Goal: Task Accomplishment & Management: Use online tool/utility

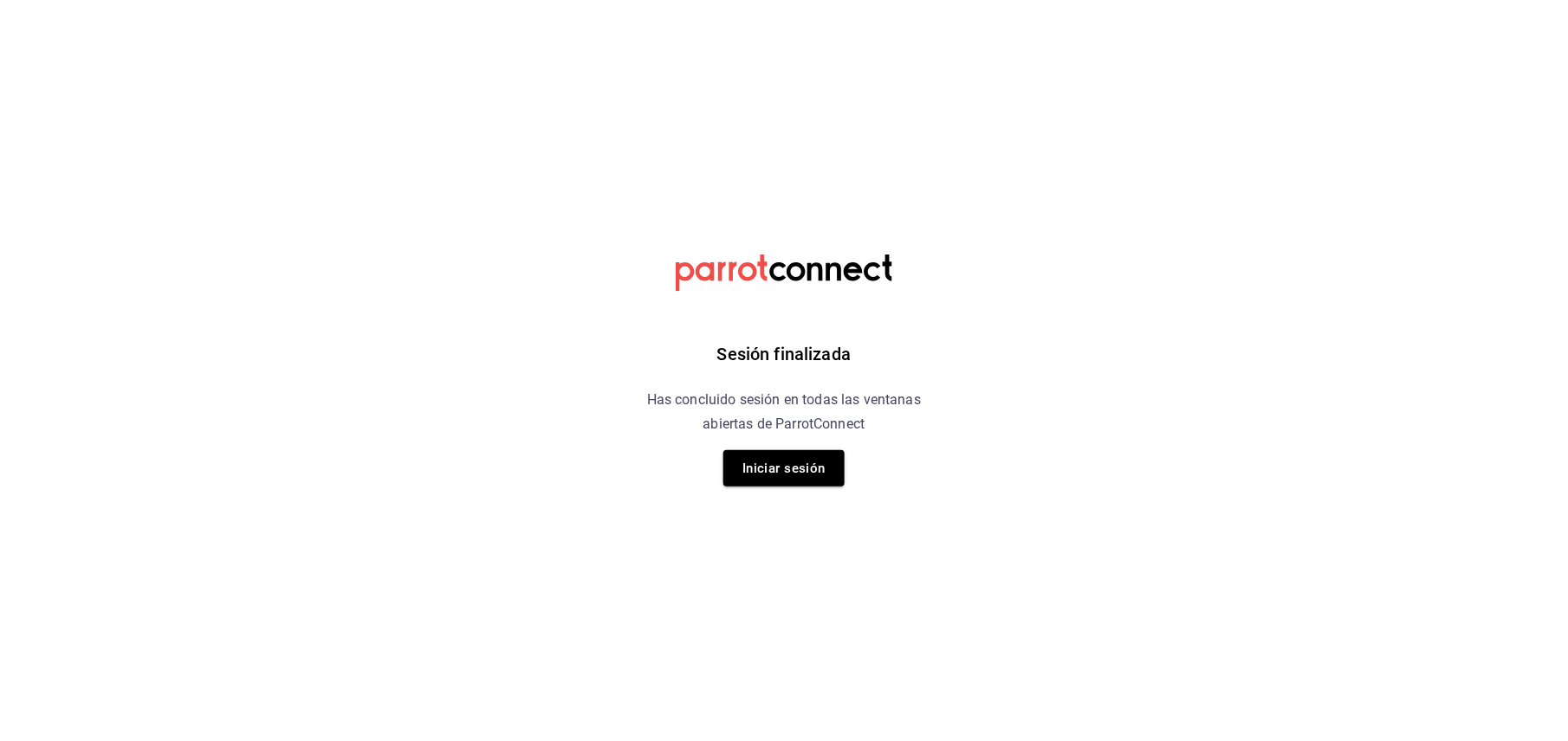
click at [784, 472] on button "Iniciar sesión" at bounding box center [784, 468] width 121 height 36
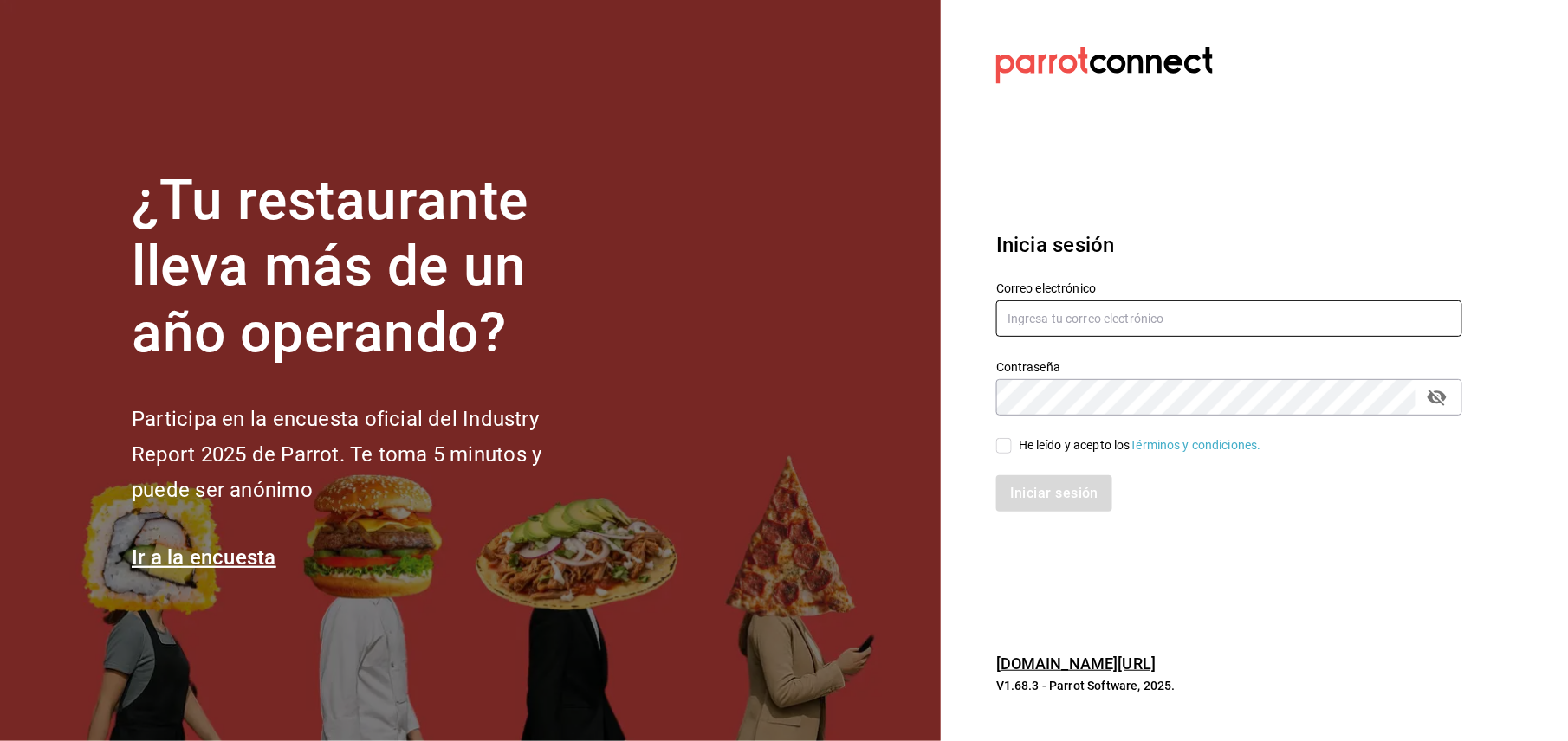
type input "[EMAIL_ADDRESS][DOMAIN_NAME]"
click at [1011, 452] on input "He leído y acepto los Términos y condiciones." at bounding box center [1004, 446] width 15 height 15
checkbox input "true"
click at [1058, 497] on button "Iniciar sesión" at bounding box center [1055, 493] width 117 height 36
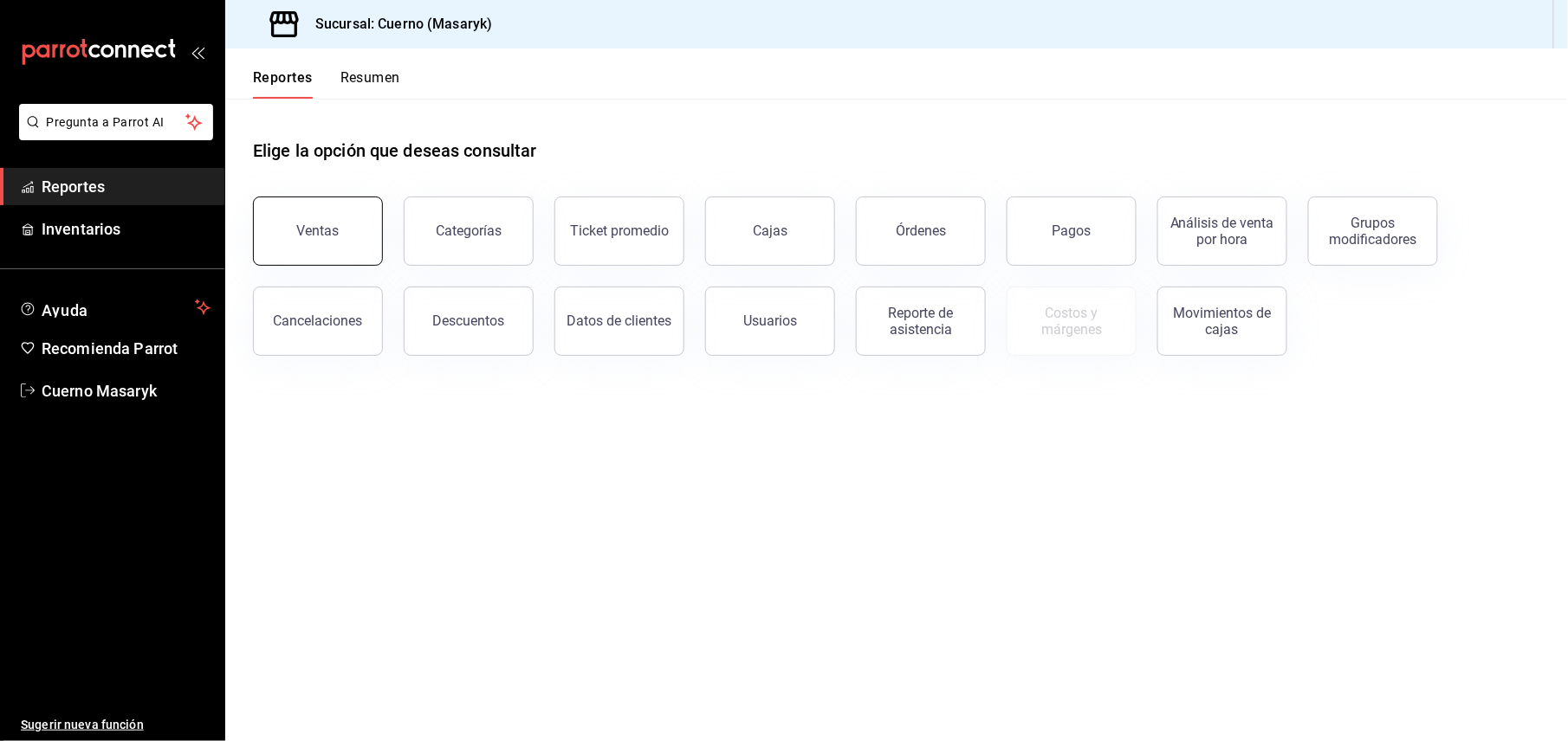
click at [310, 221] on button "Ventas" at bounding box center [317, 231] width 130 height 69
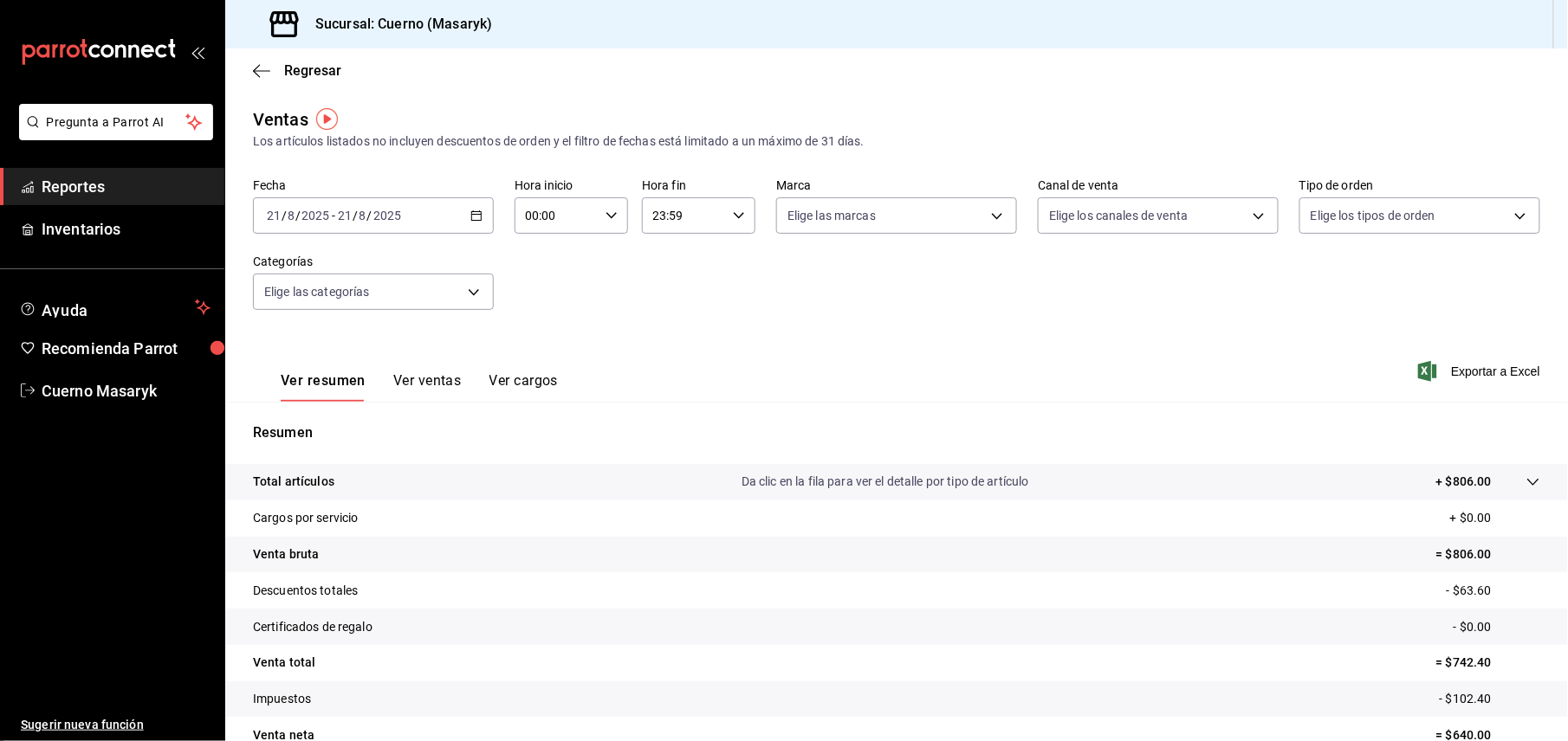
click at [475, 213] on icon "button" at bounding box center [476, 215] width 12 height 12
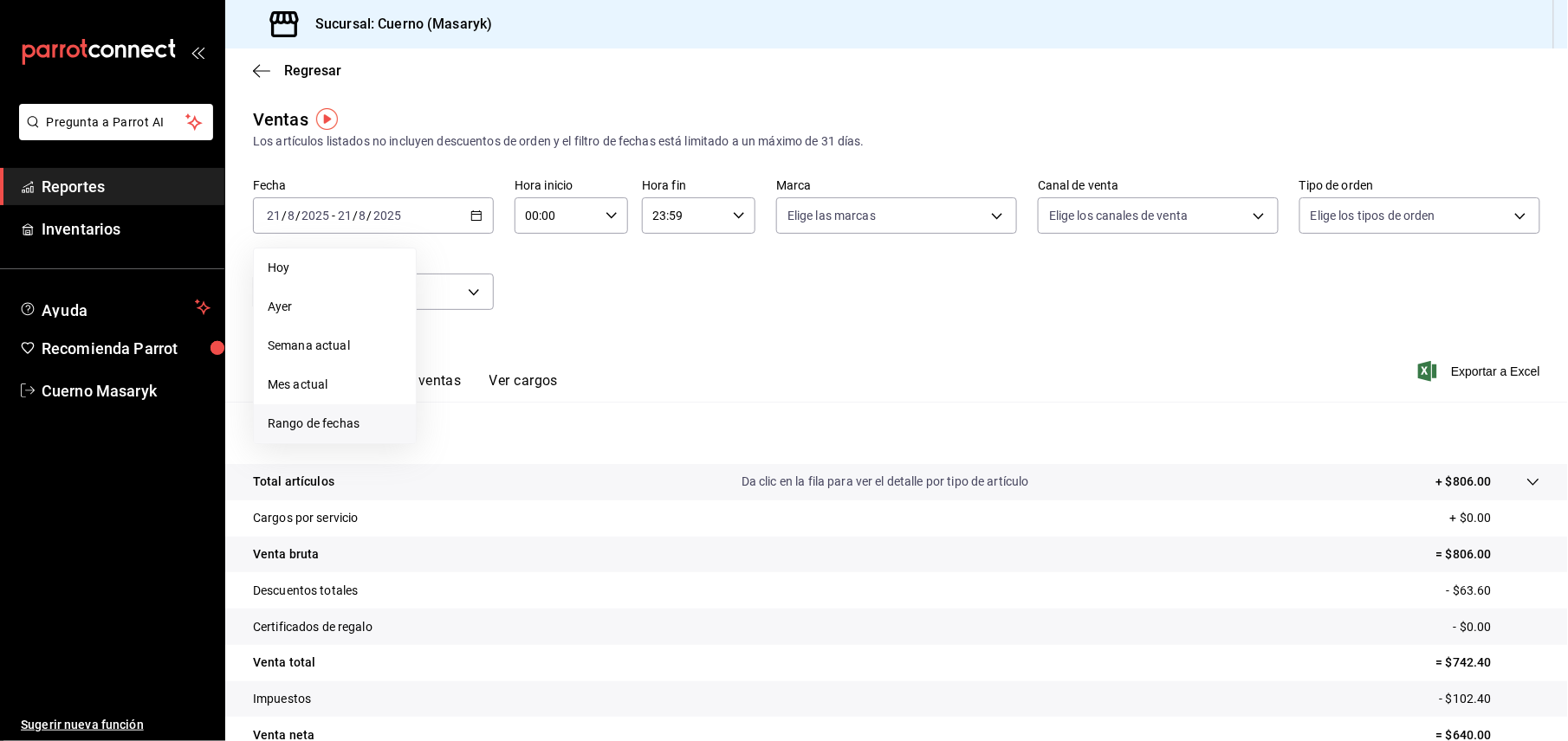
click at [326, 424] on span "Rango de fechas" at bounding box center [335, 423] width 134 height 18
click at [454, 444] on abbr "18" at bounding box center [453, 445] width 11 height 12
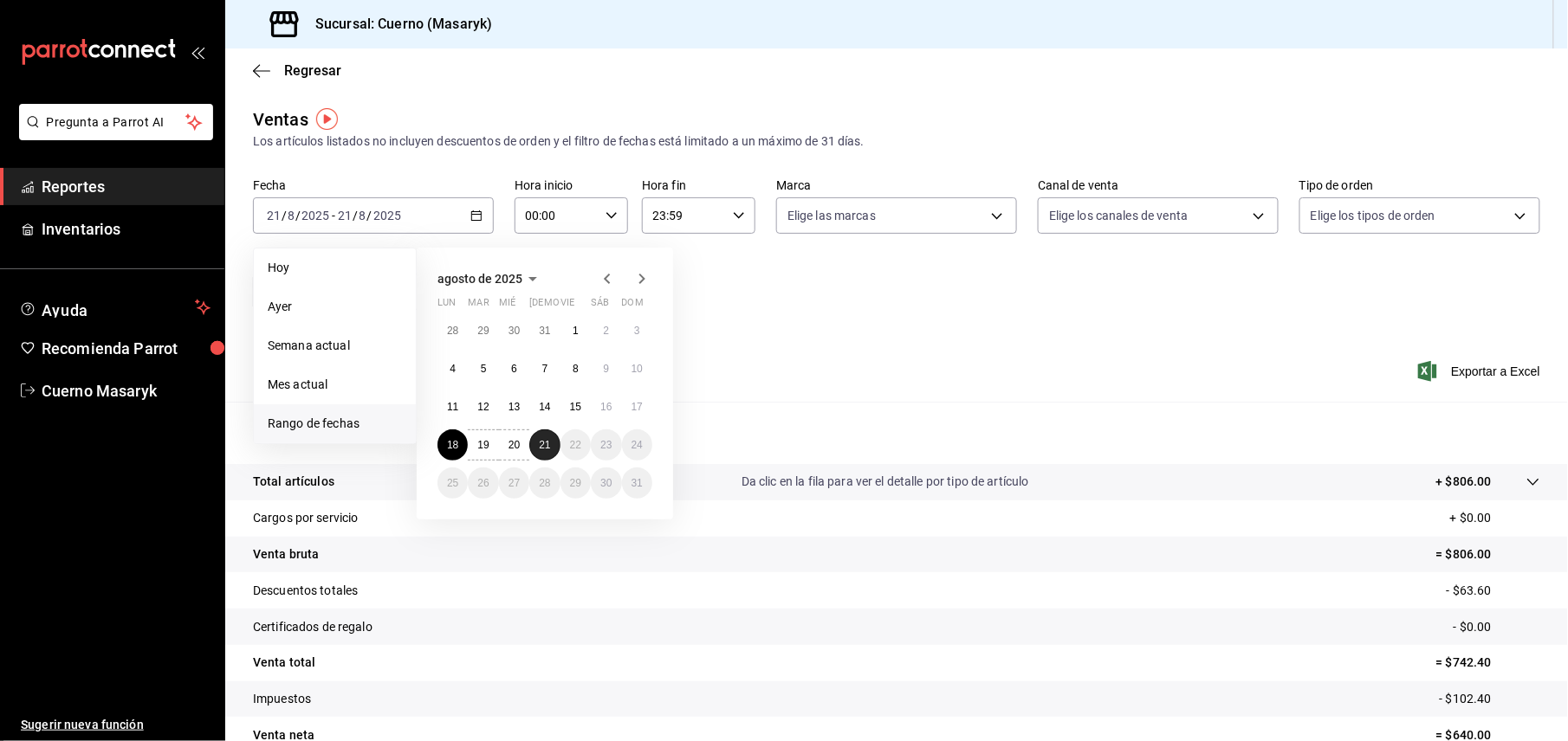
click at [547, 445] on abbr "21" at bounding box center [544, 445] width 11 height 12
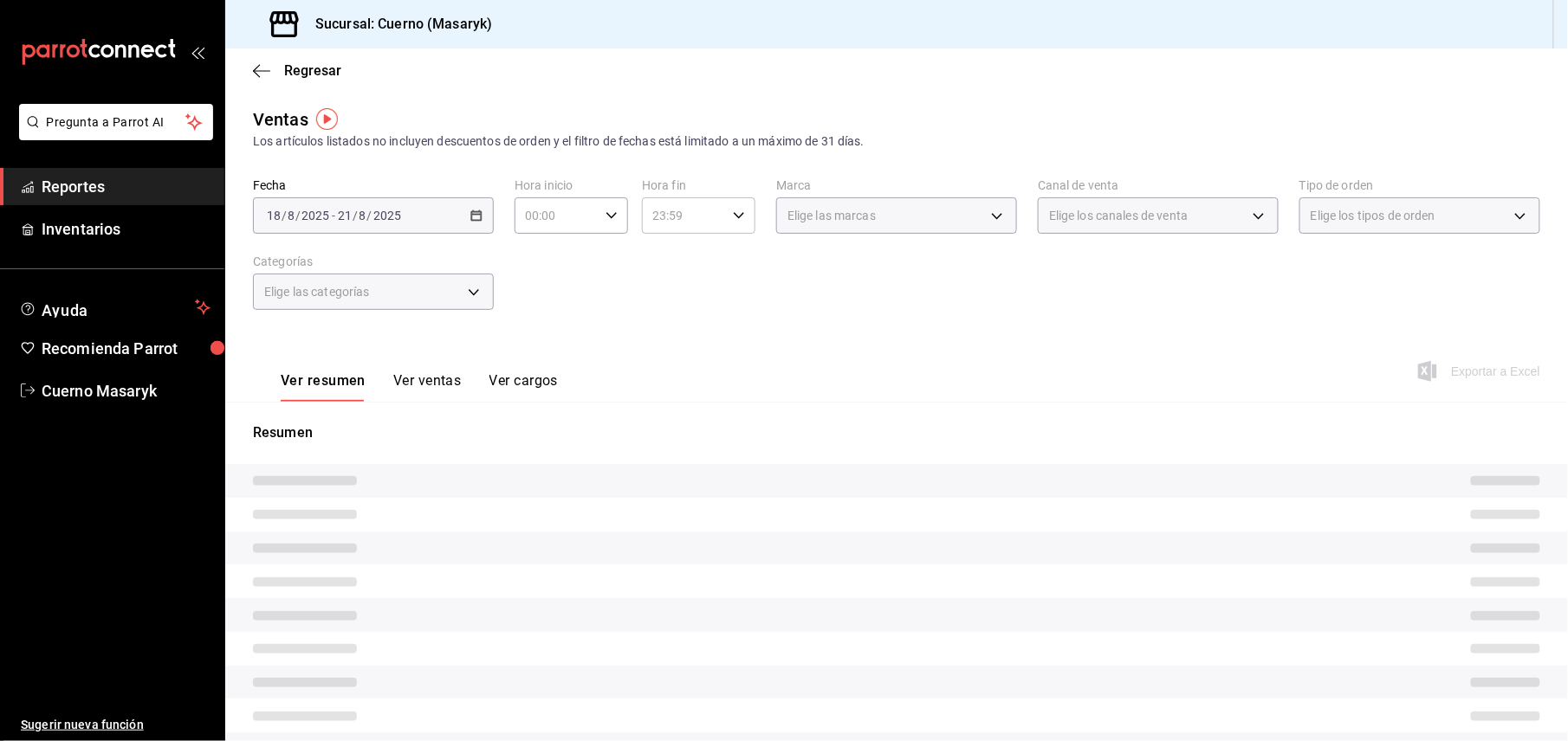
click at [607, 213] on icon "button" at bounding box center [611, 215] width 12 height 12
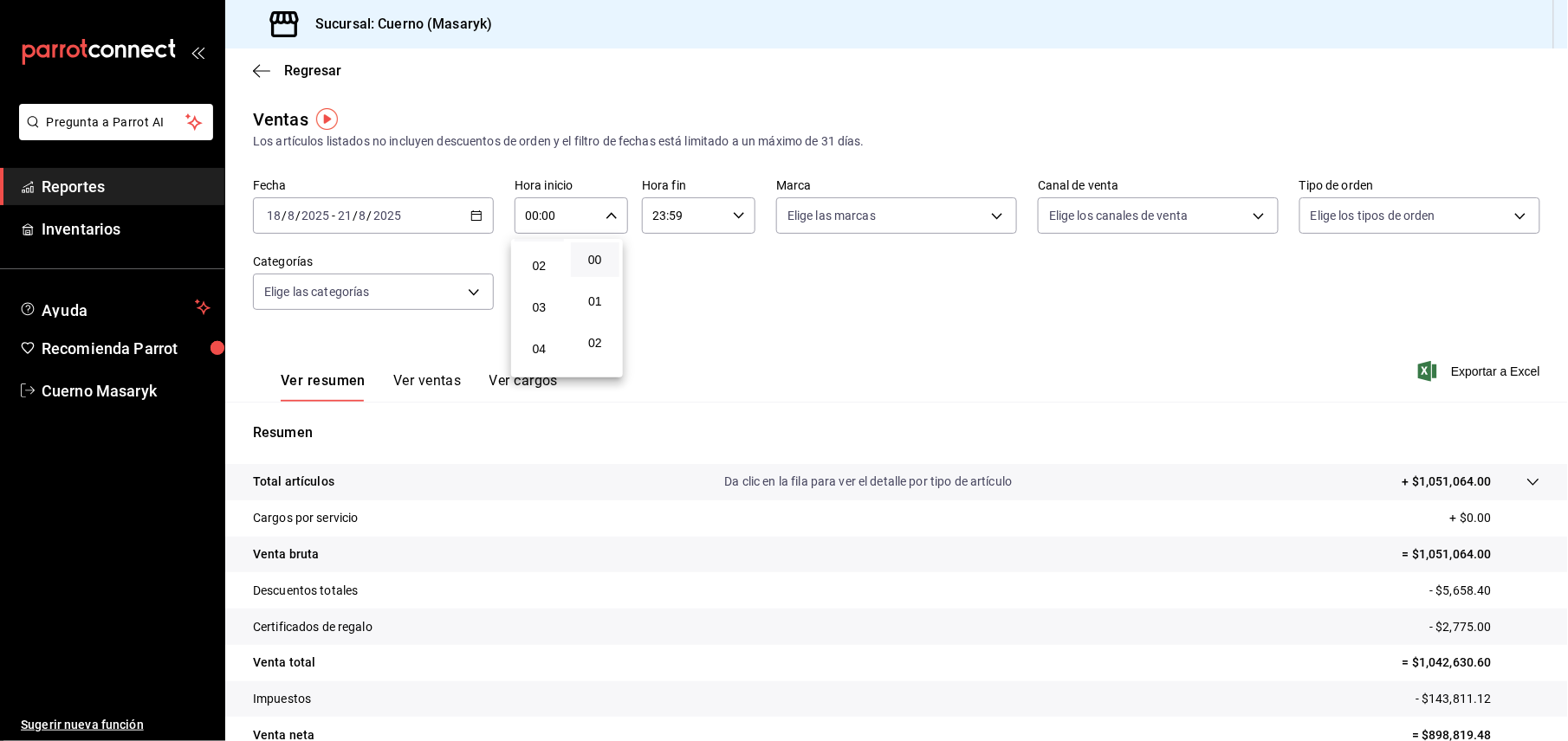
scroll to position [115, 0]
click at [545, 354] on span "05" at bounding box center [539, 352] width 28 height 14
type input "05:00"
click at [686, 204] on div at bounding box center [784, 370] width 1568 height 741
click at [714, 216] on input "23:59" at bounding box center [684, 215] width 84 height 35
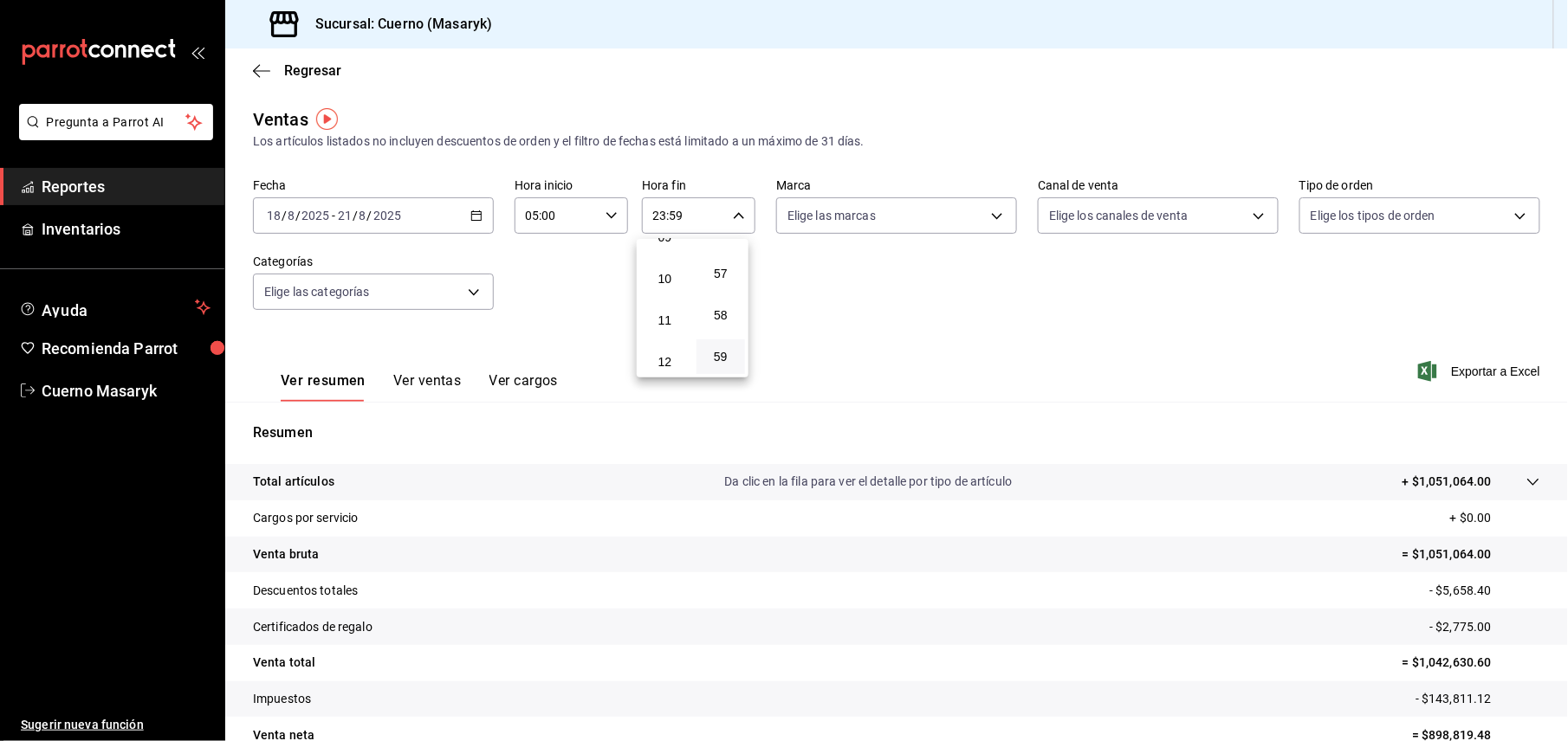
scroll to position [167, 0]
click at [667, 309] on button "05" at bounding box center [665, 301] width 49 height 35
click at [731, 211] on div at bounding box center [784, 370] width 1568 height 741
click at [733, 211] on icon "button" at bounding box center [739, 215] width 12 height 12
click at [722, 258] on span "00" at bounding box center [721, 259] width 28 height 14
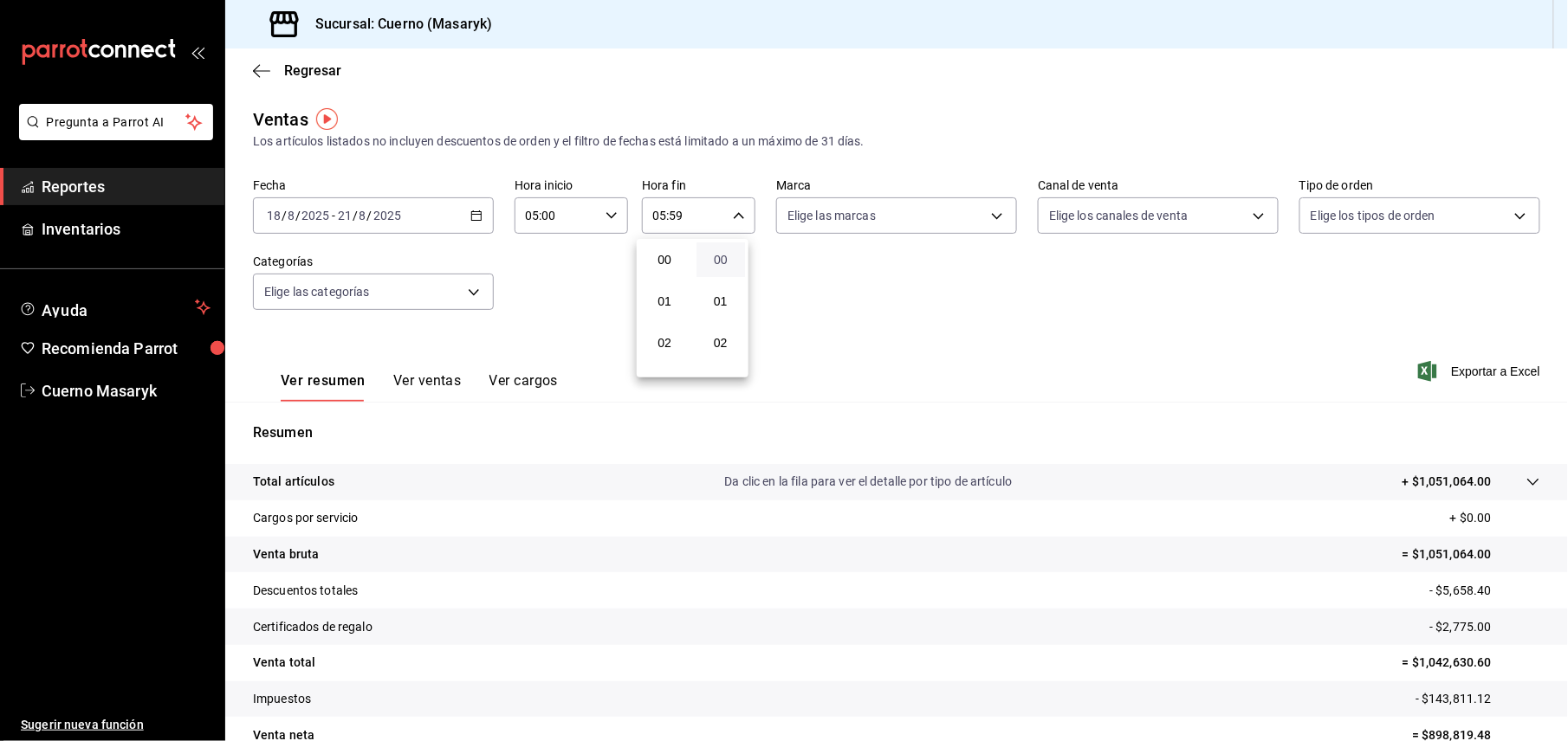
type input "05:00"
click at [984, 220] on div at bounding box center [784, 370] width 1568 height 741
click at [984, 212] on body "Pregunta a Parrot AI Reportes Inventarios Ayuda Recomienda Parrot Cuerno Masary…" at bounding box center [784, 370] width 1568 height 741
click at [794, 346] on input "checkbox" at bounding box center [788, 341] width 15 height 15
checkbox input "true"
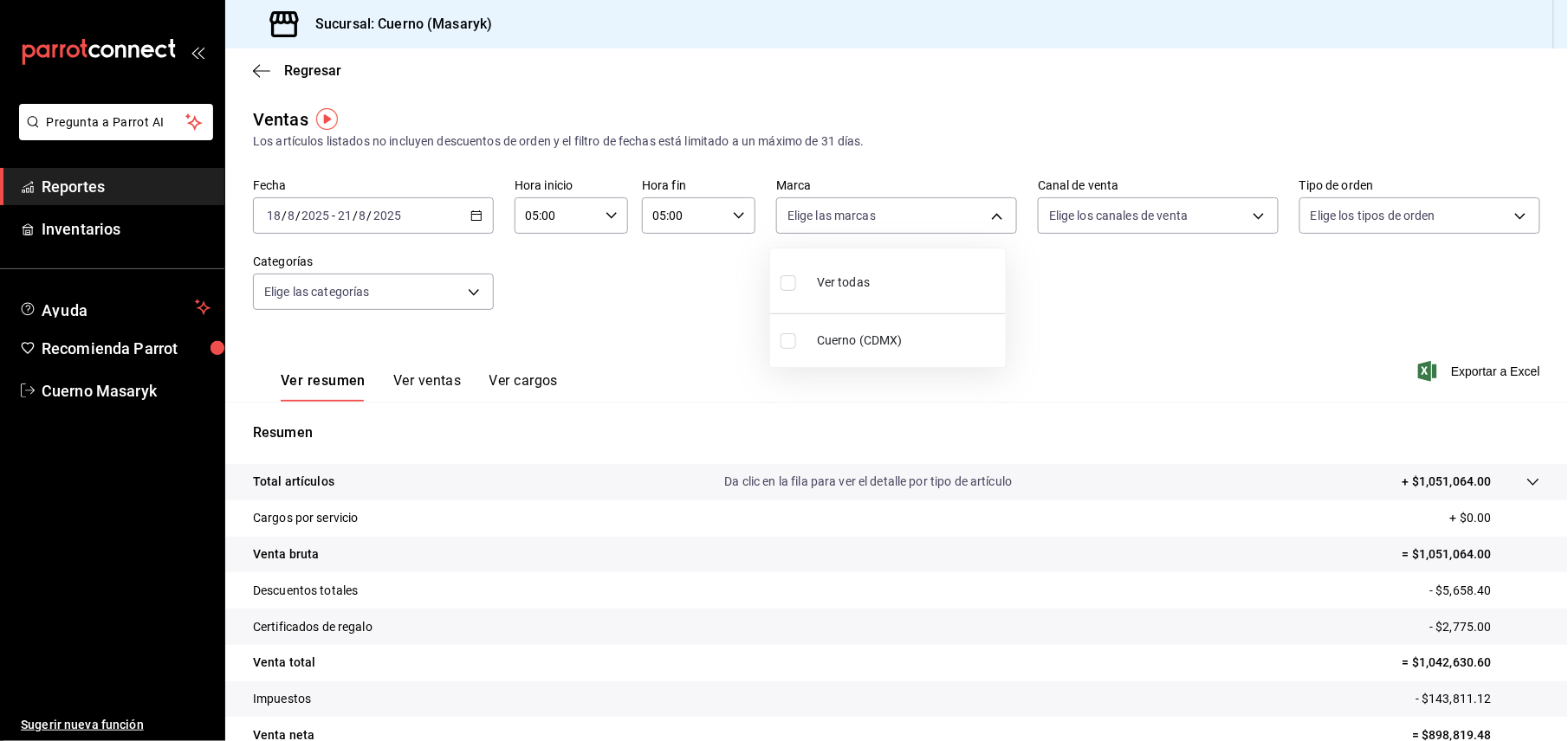
type input "4ea0d660-02b3-4785-bb88-48b5ef6e196c"
checkbox input "true"
click at [1458, 371] on div at bounding box center [784, 370] width 1568 height 741
click at [1447, 371] on span "Exportar a Excel" at bounding box center [1480, 371] width 118 height 21
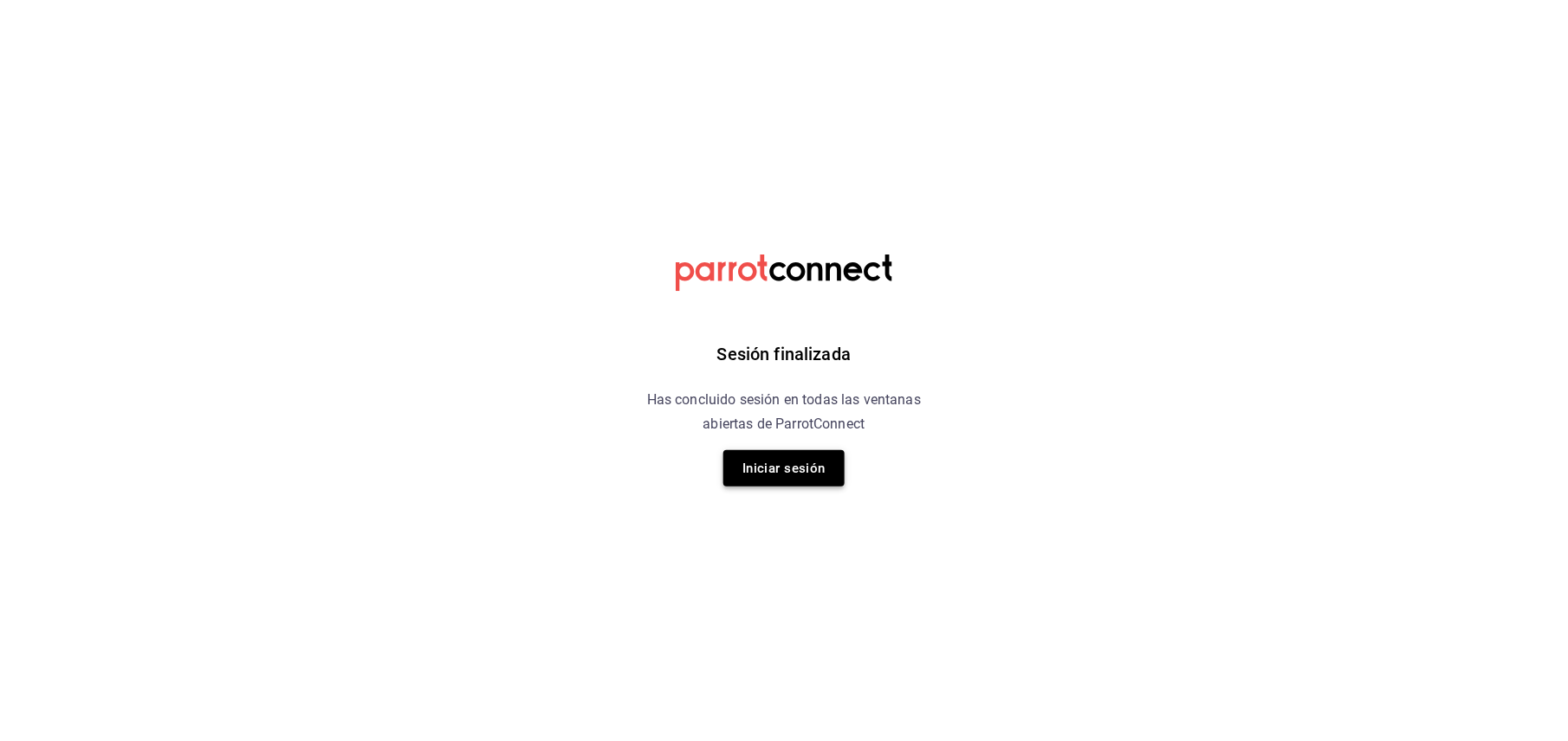
click at [784, 466] on button "Iniciar sesión" at bounding box center [784, 468] width 121 height 36
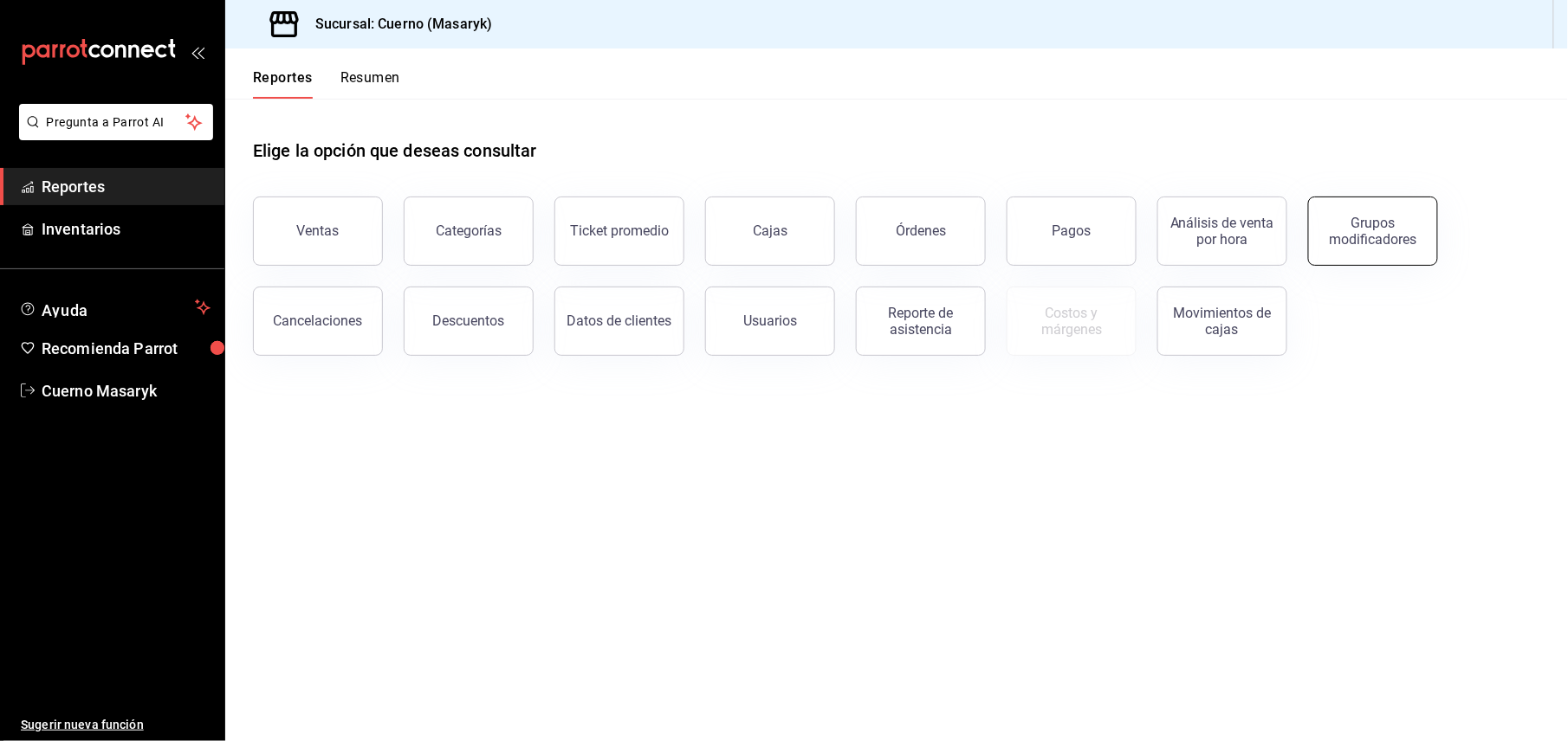
click at [1386, 246] on button "Grupos modificadores" at bounding box center [1372, 231] width 130 height 69
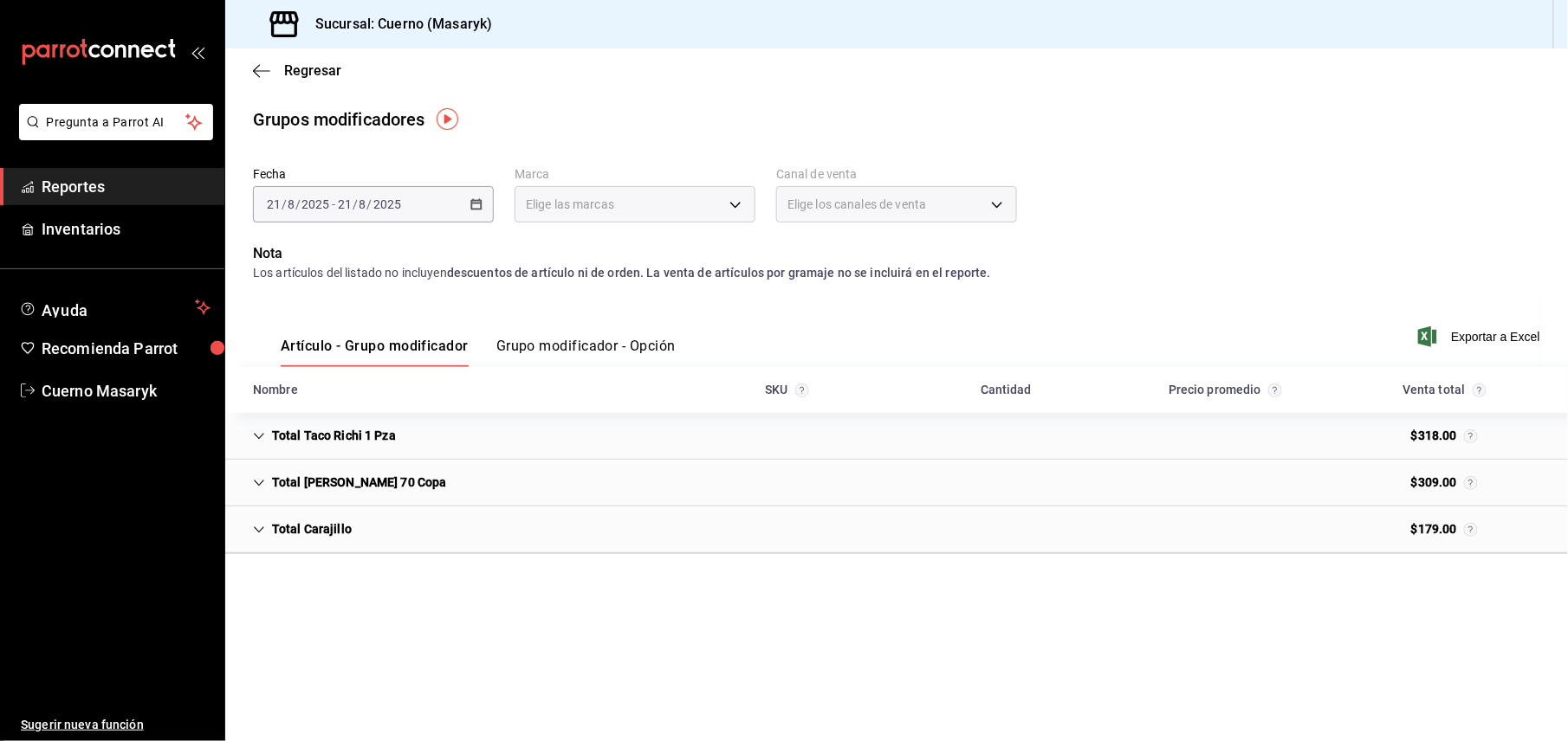
click at [548, 341] on button "Grupo modificador - Opción" at bounding box center [585, 352] width 179 height 29
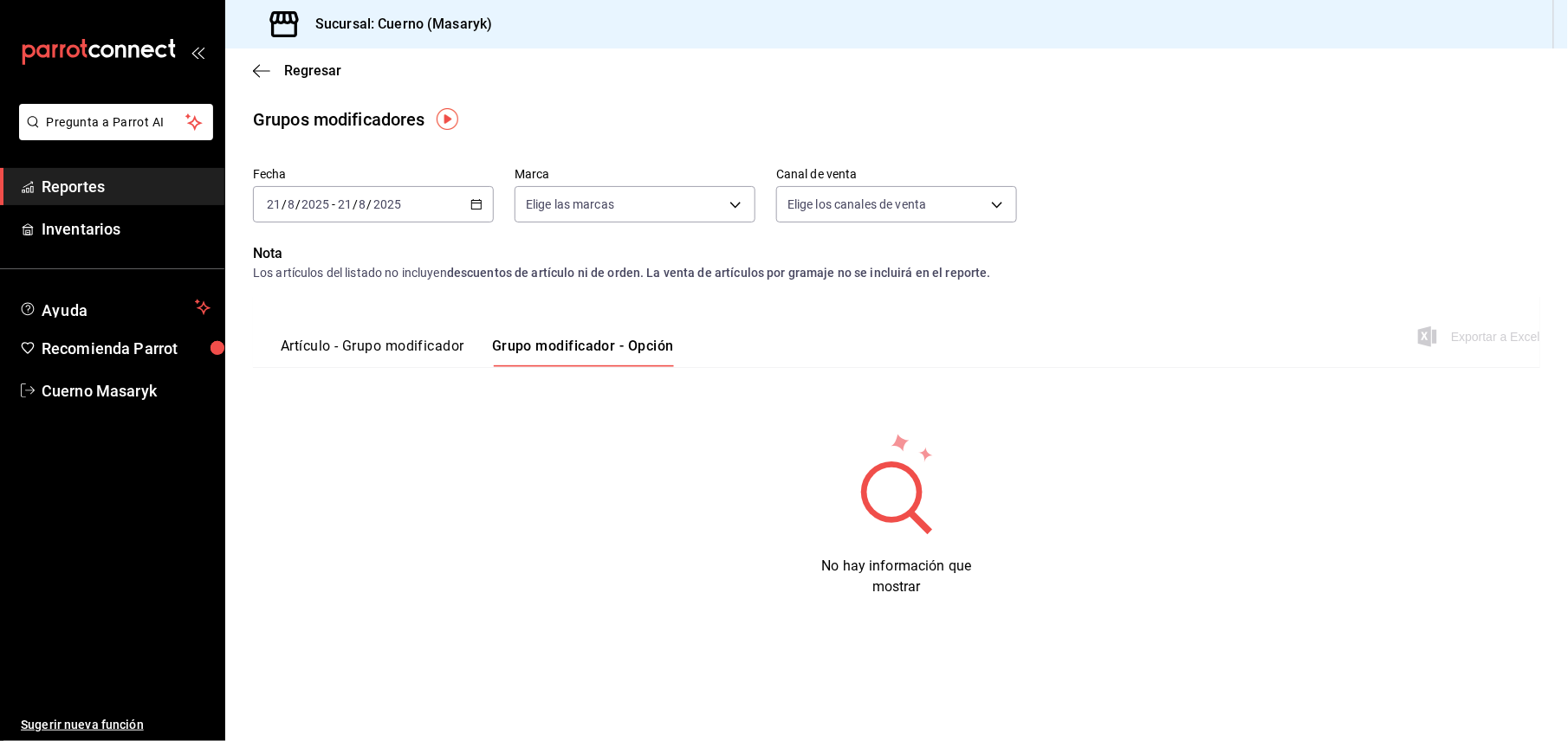
click at [476, 209] on div "[DATE] [DATE] - [DATE] [DATE]" at bounding box center [373, 204] width 241 height 36
click at [358, 417] on span "Rango de fechas" at bounding box center [335, 412] width 134 height 18
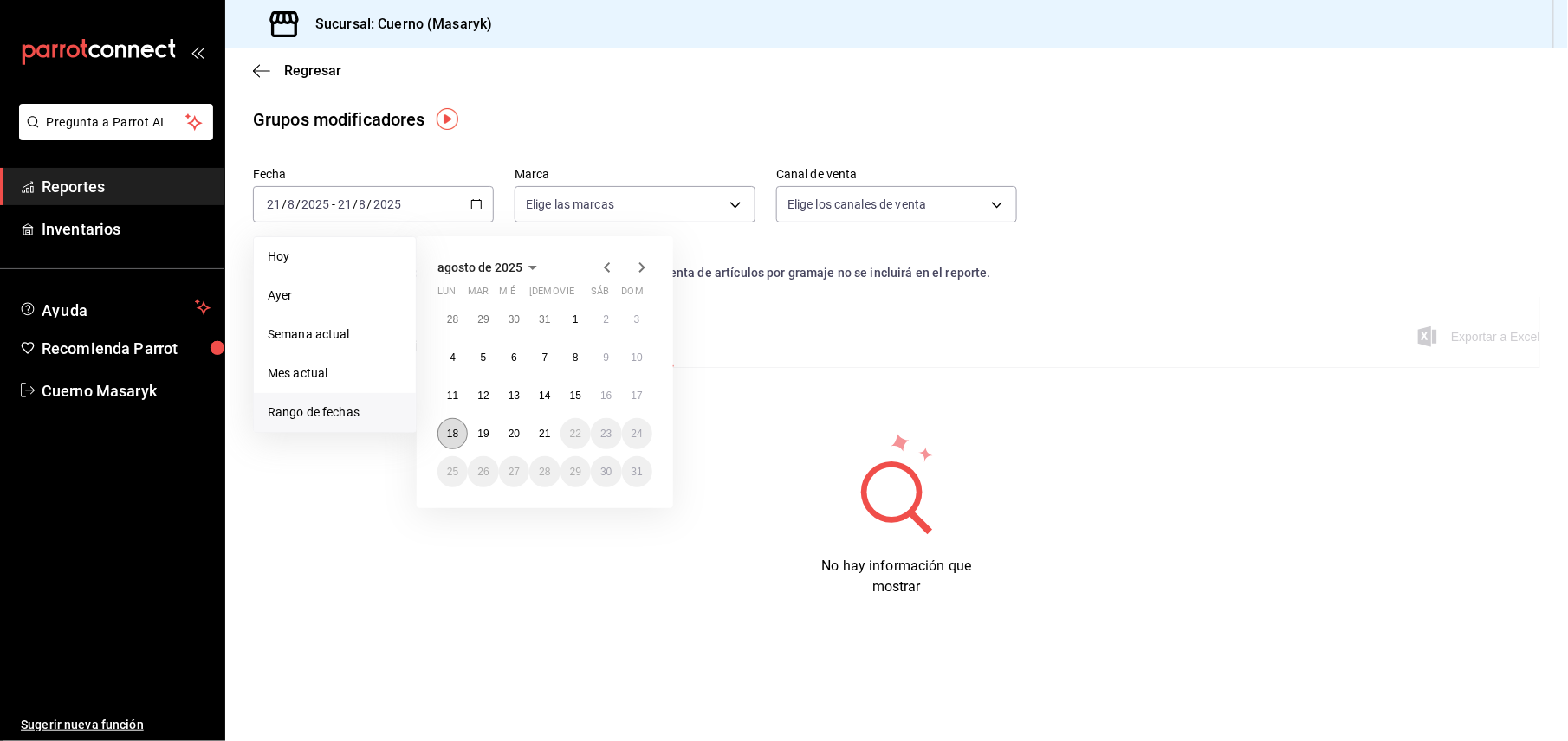
click at [454, 433] on abbr "18" at bounding box center [453, 433] width 11 height 12
click at [543, 437] on abbr "21" at bounding box center [544, 433] width 11 height 12
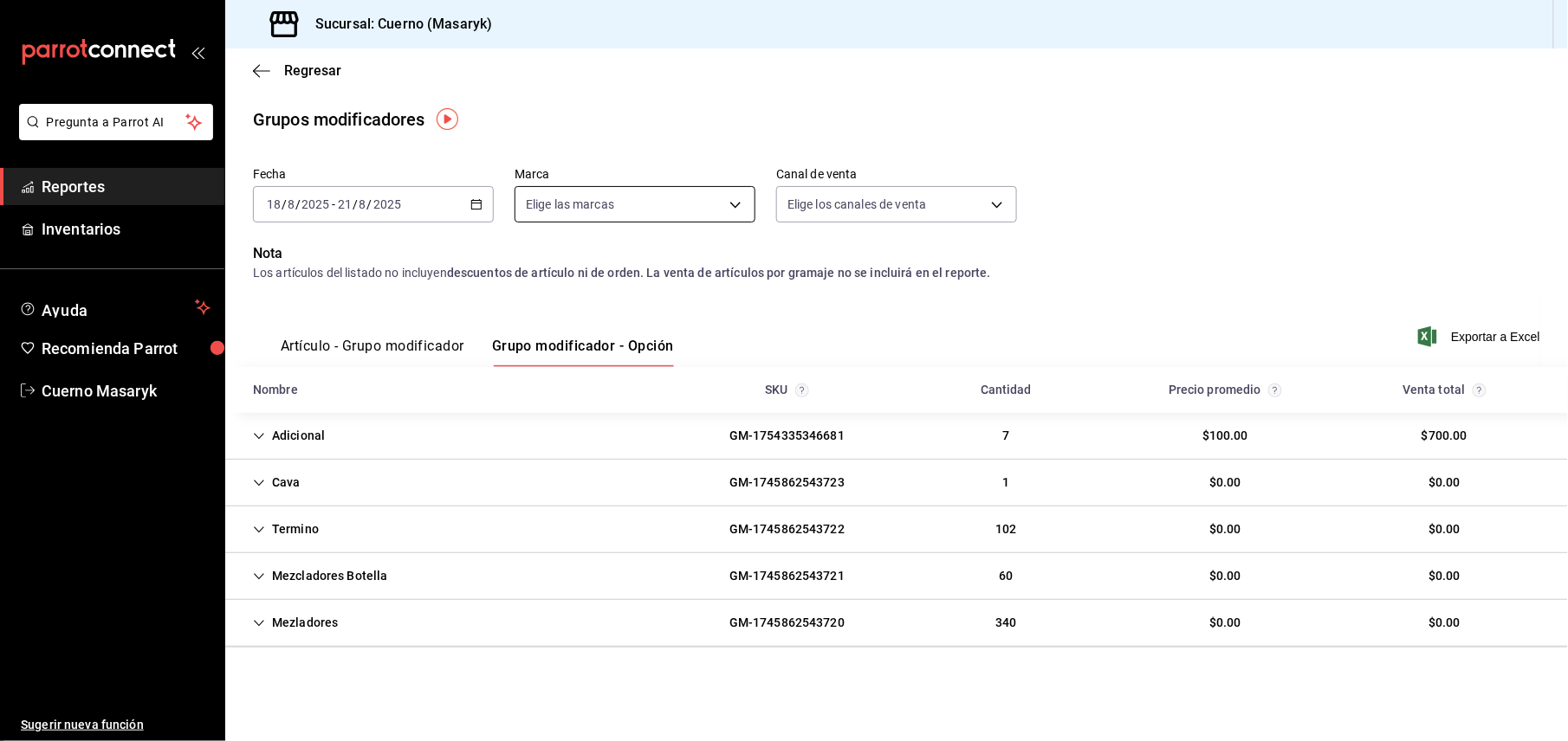
click at [741, 199] on body "Pregunta a Parrot AI Reportes Inventarios Ayuda Recomienda Parrot Cuerno Masary…" at bounding box center [784, 370] width 1568 height 741
click at [531, 330] on input "checkbox" at bounding box center [533, 329] width 15 height 15
checkbox input "true"
type input "4ea0d660-02b3-4785-bb88-48b5ef6e196c"
checkbox input "true"
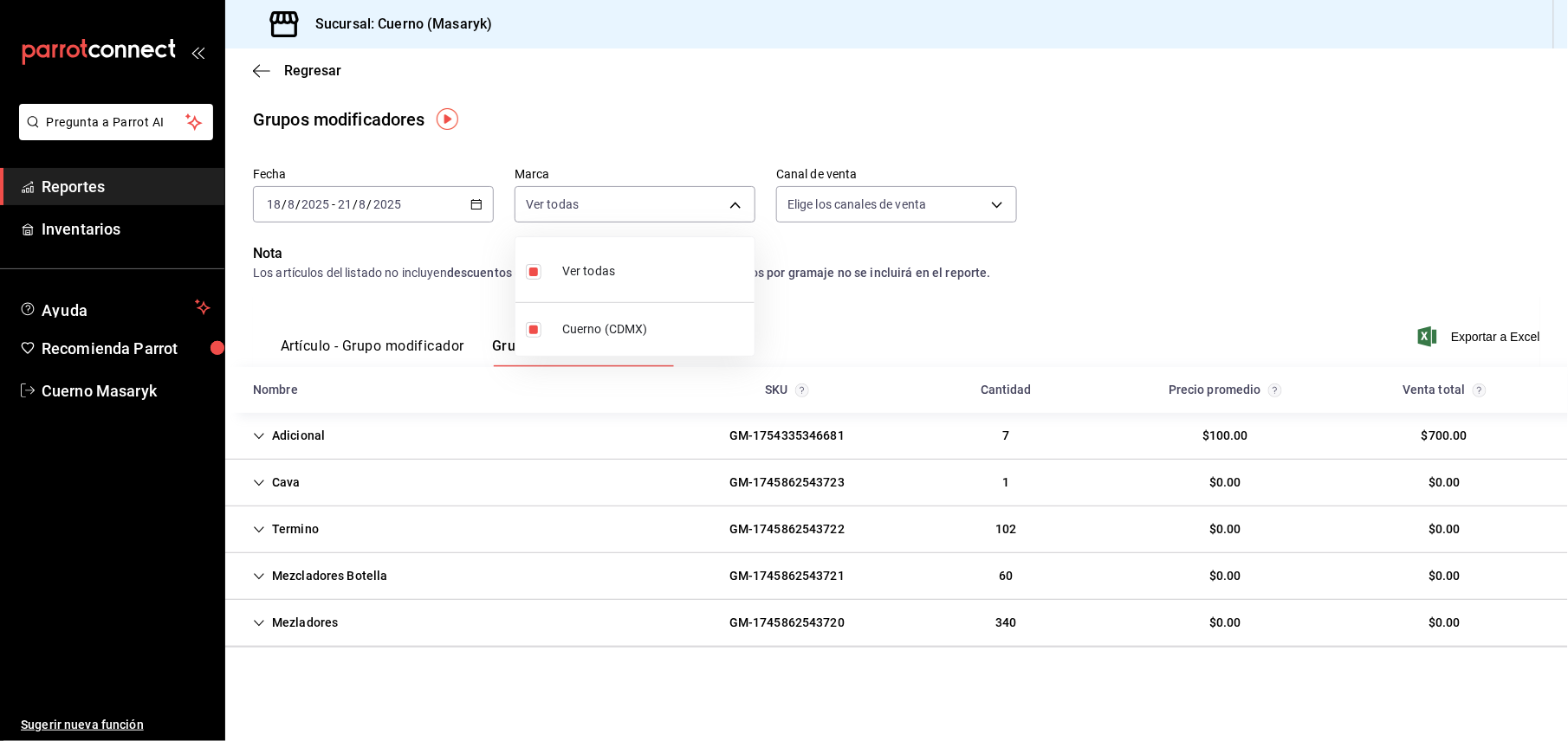
click at [1484, 336] on div at bounding box center [784, 370] width 1568 height 741
click at [1480, 340] on span "Exportar a Excel" at bounding box center [1480, 337] width 118 height 21
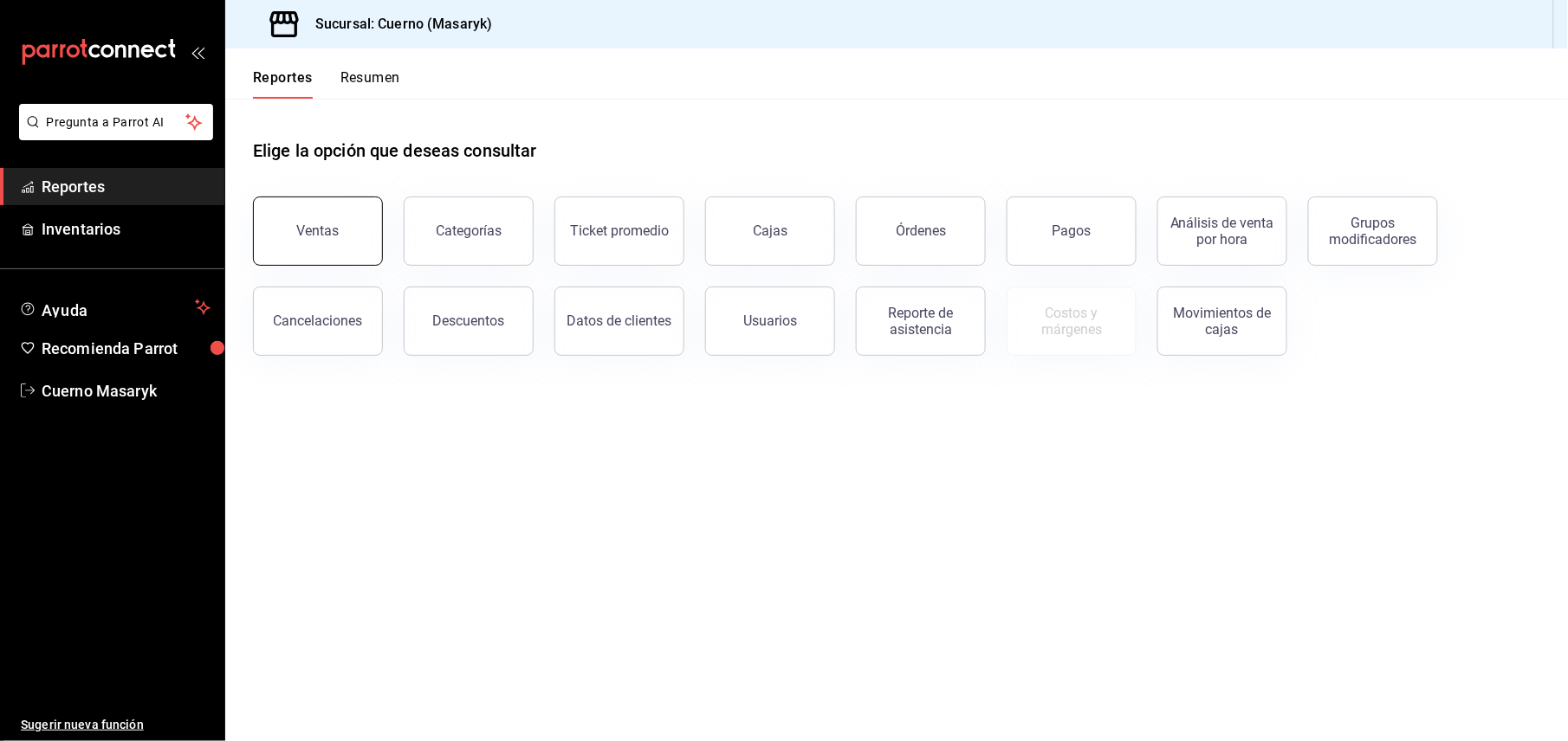
click at [338, 240] on button "Ventas" at bounding box center [317, 231] width 130 height 69
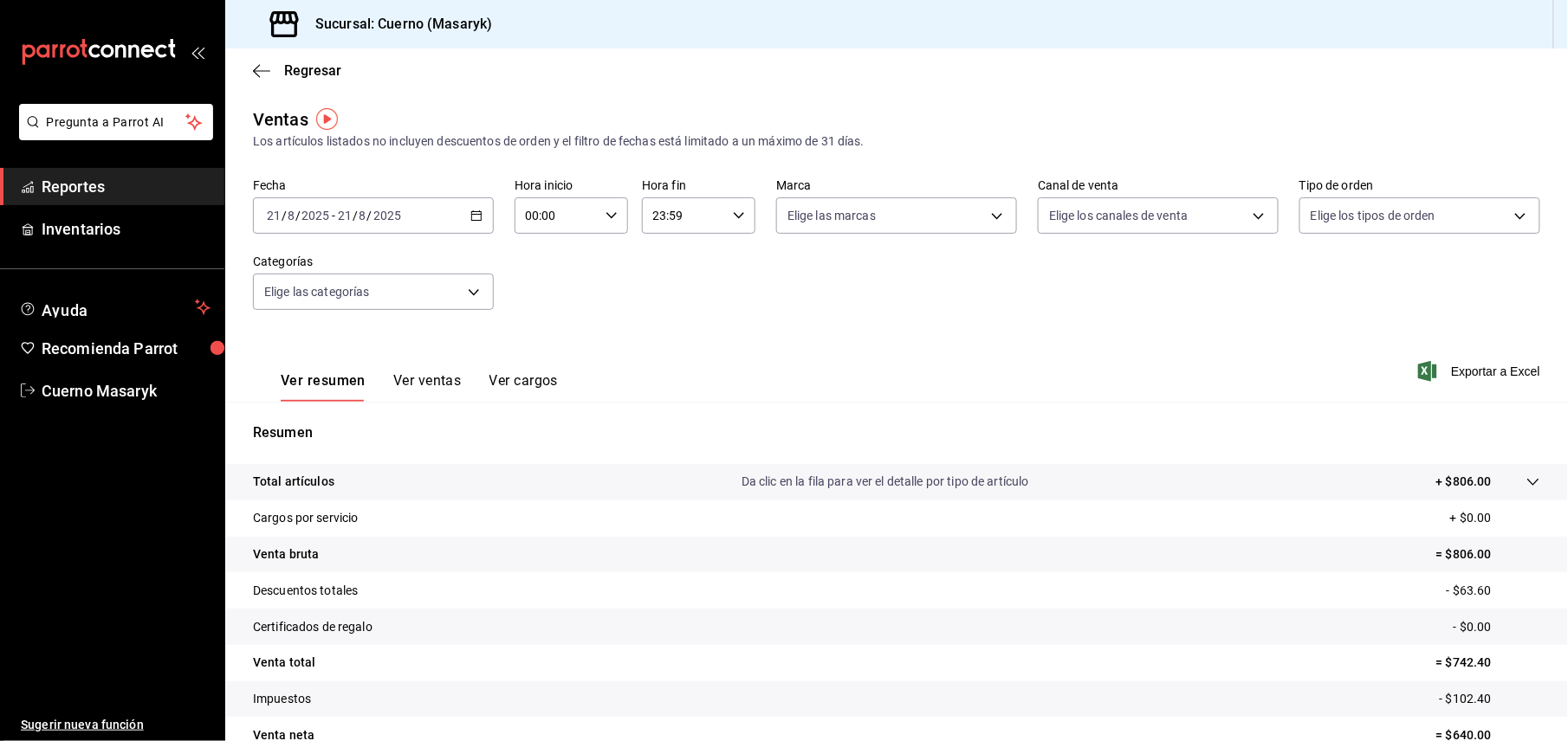
click at [472, 217] on icon "button" at bounding box center [476, 215] width 12 height 12
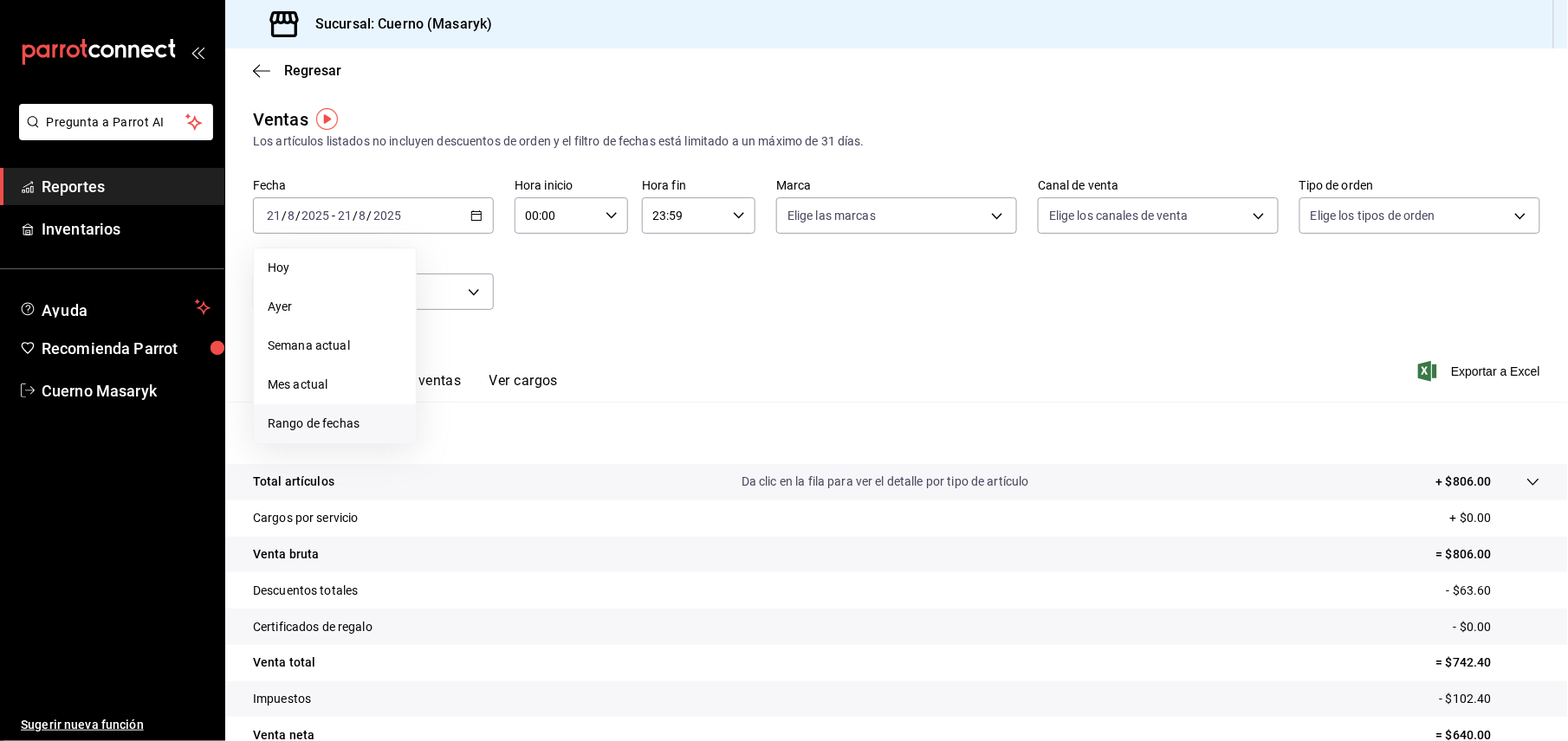
click at [336, 420] on span "Rango de fechas" at bounding box center [335, 423] width 134 height 18
click at [510, 443] on abbr "20" at bounding box center [514, 445] width 11 height 12
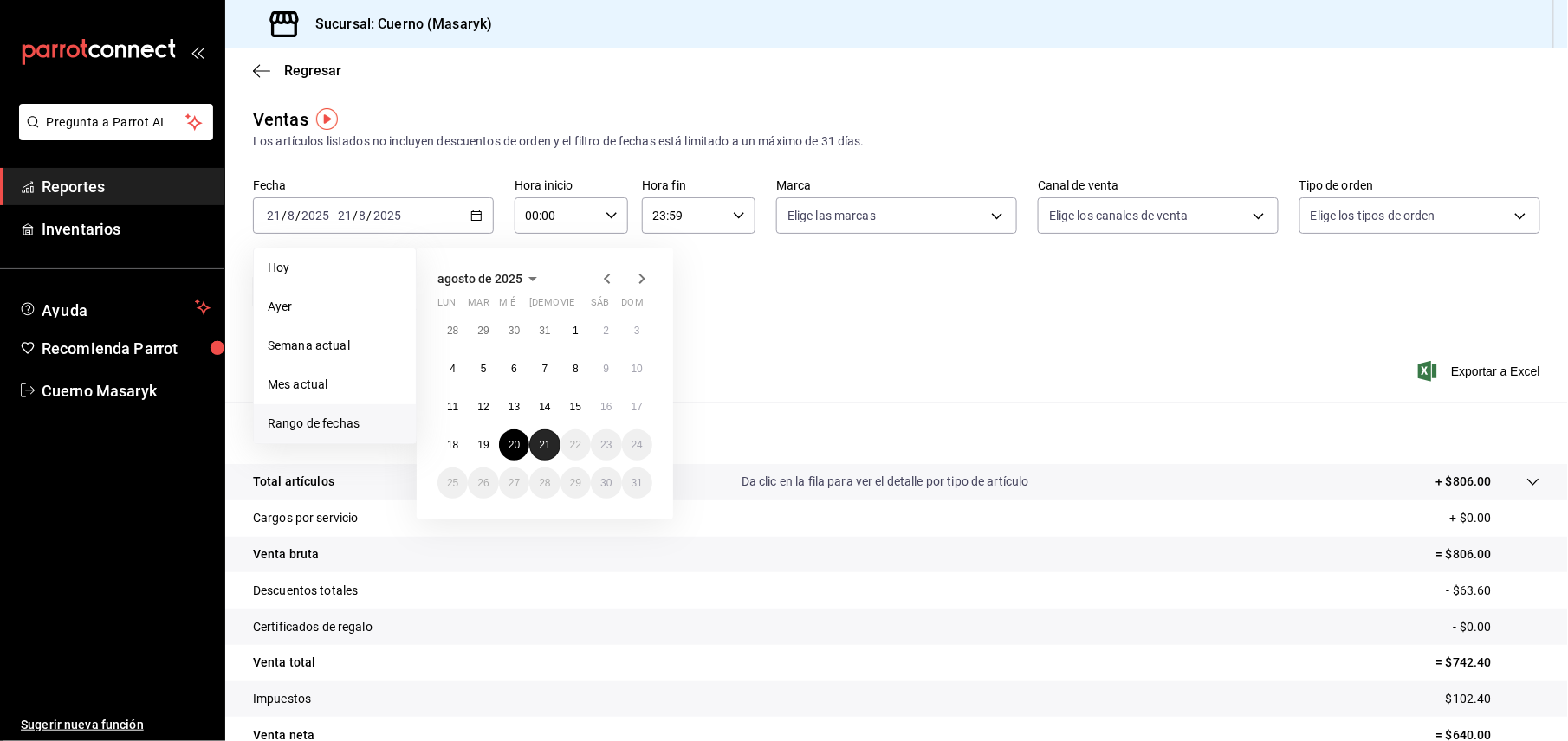
click at [539, 450] on abbr "21" at bounding box center [544, 445] width 11 height 12
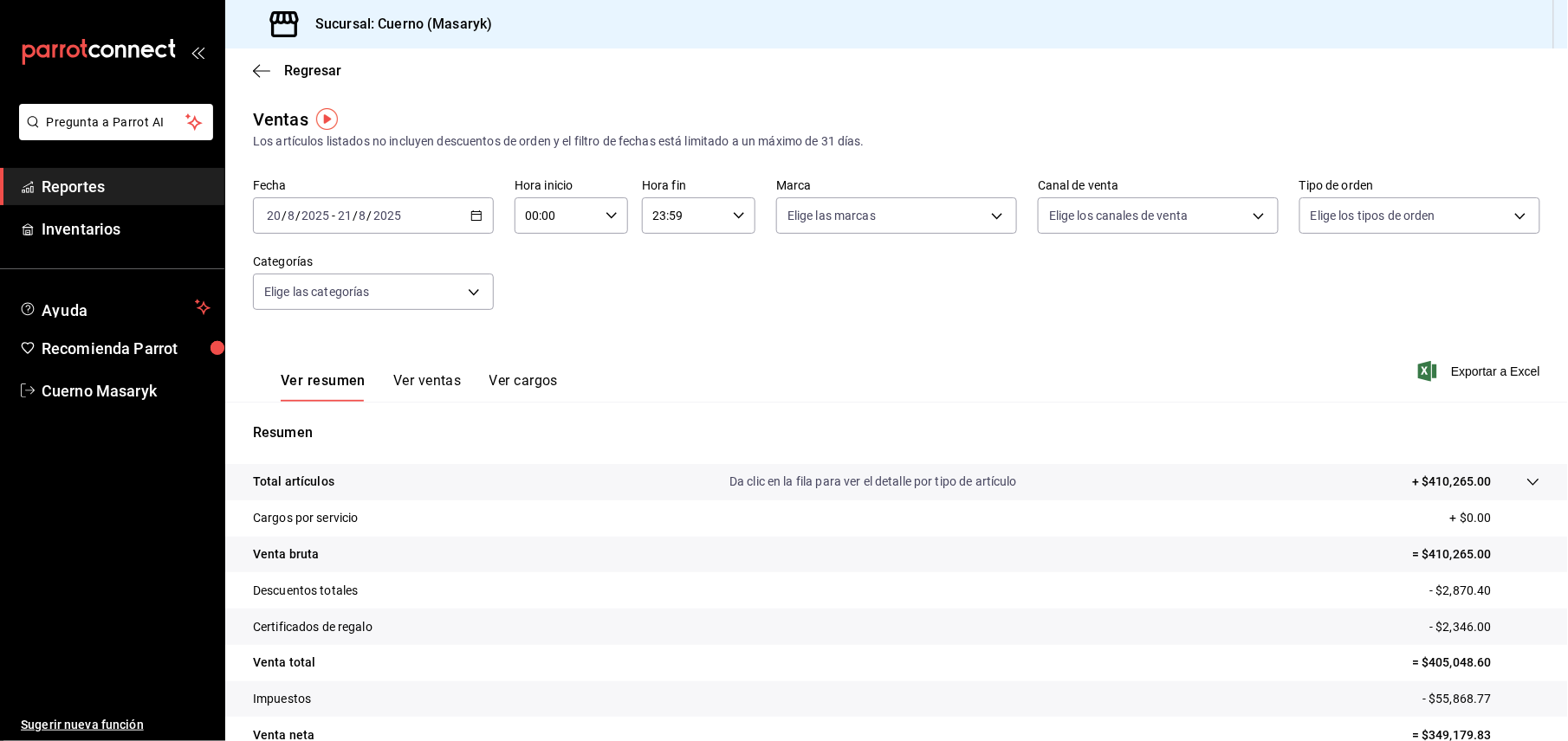
click at [590, 217] on input "00:00" at bounding box center [556, 215] width 84 height 35
click at [552, 351] on span "05" at bounding box center [539, 352] width 28 height 14
type input "05:00"
click at [714, 222] on div at bounding box center [784, 370] width 1568 height 741
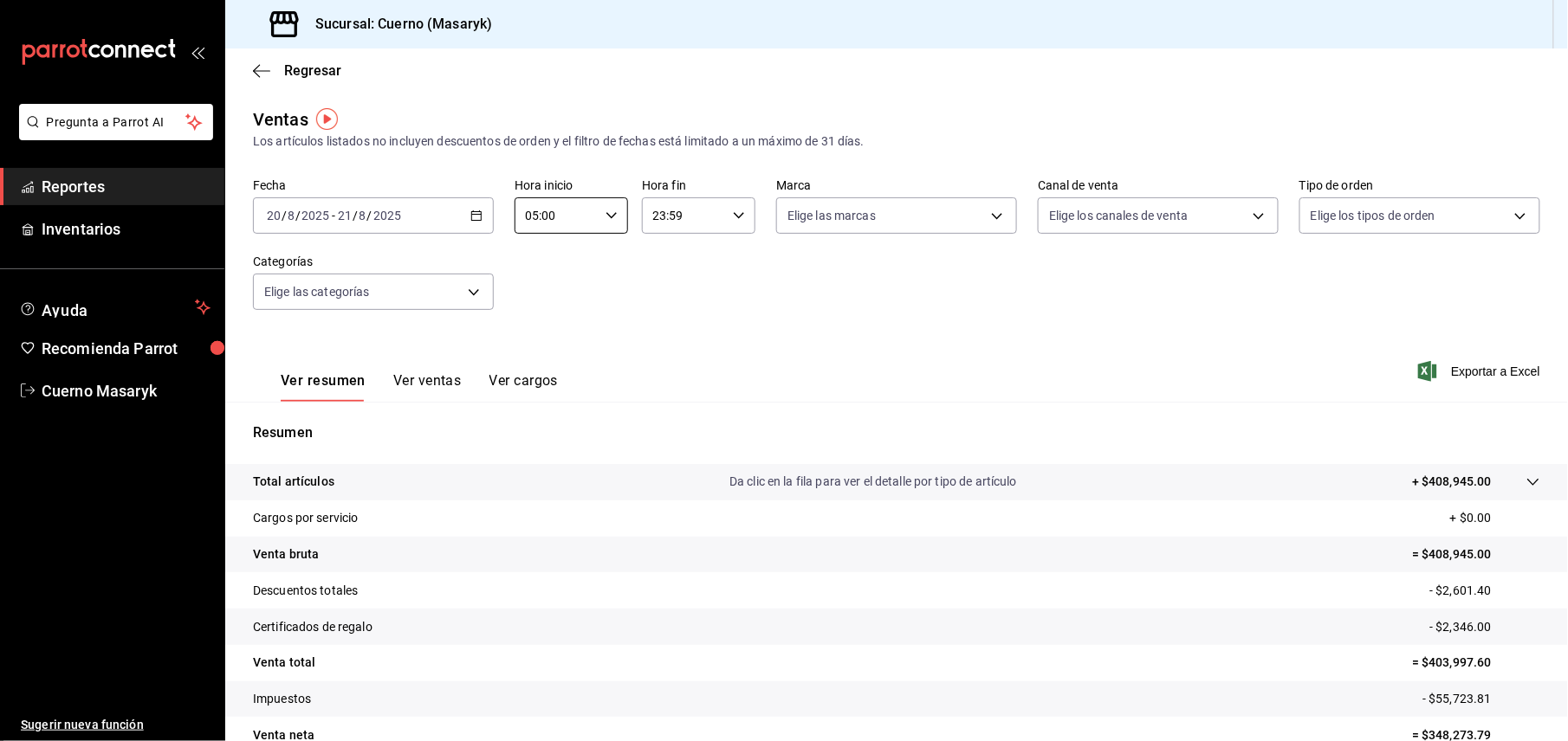
click at [714, 209] on input "23:59" at bounding box center [684, 215] width 84 height 35
click at [658, 301] on span "05" at bounding box center [665, 301] width 28 height 14
click at [727, 213] on div at bounding box center [784, 370] width 1568 height 741
click at [733, 219] on icon "button" at bounding box center [739, 215] width 12 height 12
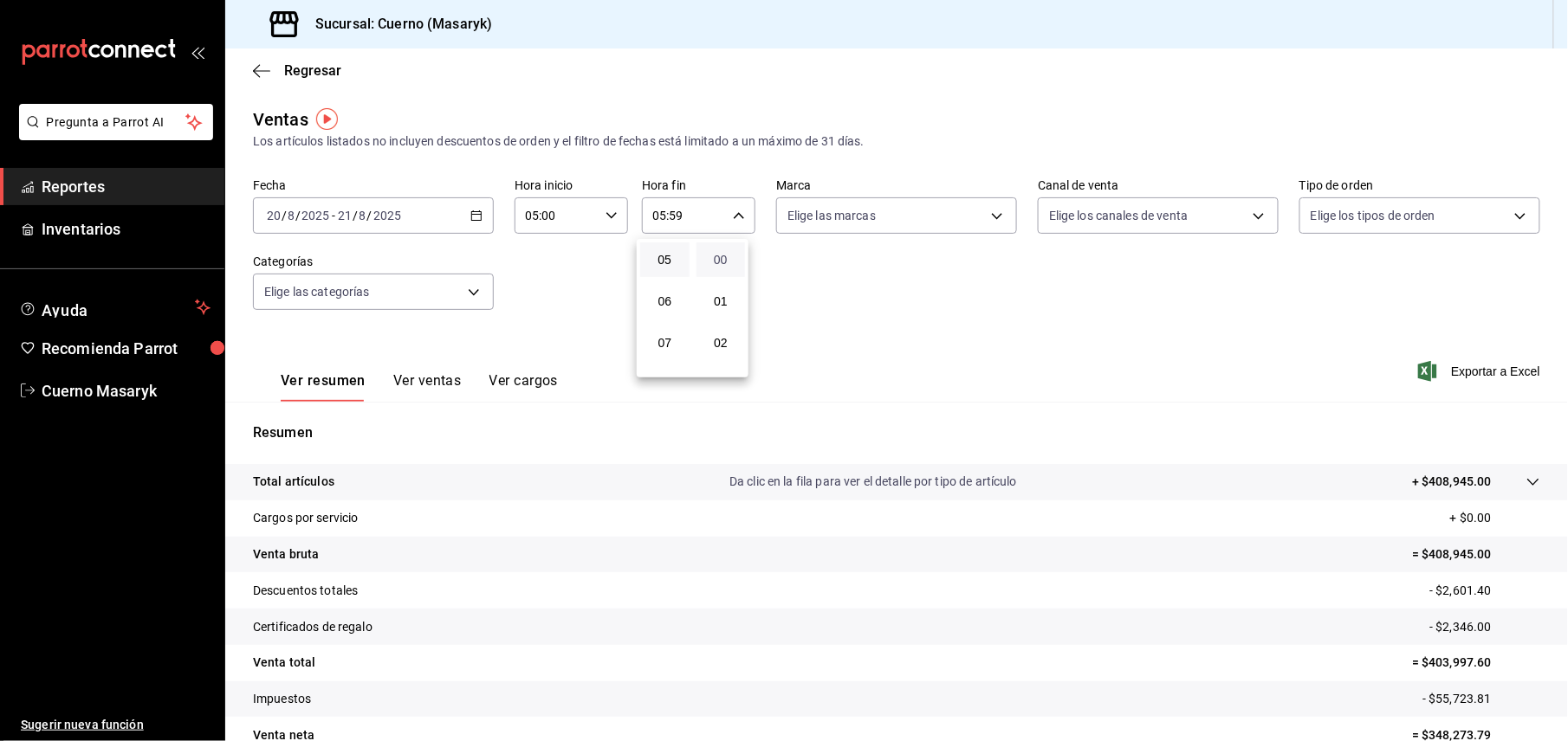
click at [724, 260] on span "00" at bounding box center [721, 259] width 28 height 14
type input "05:00"
click at [990, 219] on div at bounding box center [784, 370] width 1568 height 741
click at [977, 225] on body "Pregunta a Parrot AI Reportes Inventarios Ayuda Recomienda Parrot Cuerno Masary…" at bounding box center [784, 370] width 1568 height 741
click at [783, 343] on input "checkbox" at bounding box center [788, 341] width 15 height 15
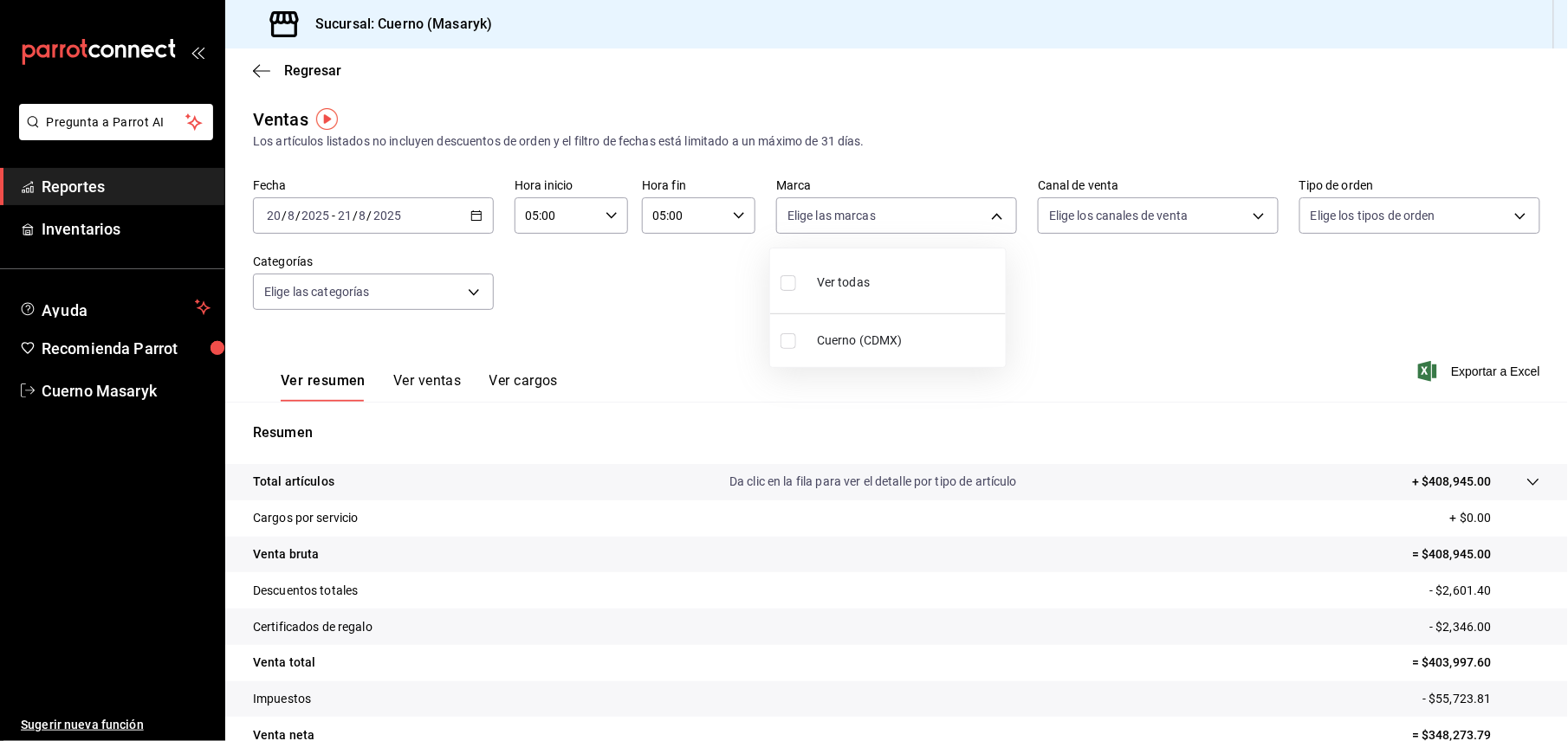
checkbox input "true"
type input "4ea0d660-02b3-4785-bb88-48b5ef6e196c"
checkbox input "true"
click at [1334, 379] on div at bounding box center [784, 370] width 1568 height 741
click at [1474, 371] on span "Exportar a Excel" at bounding box center [1480, 371] width 118 height 21
